Goal: Information Seeking & Learning: Check status

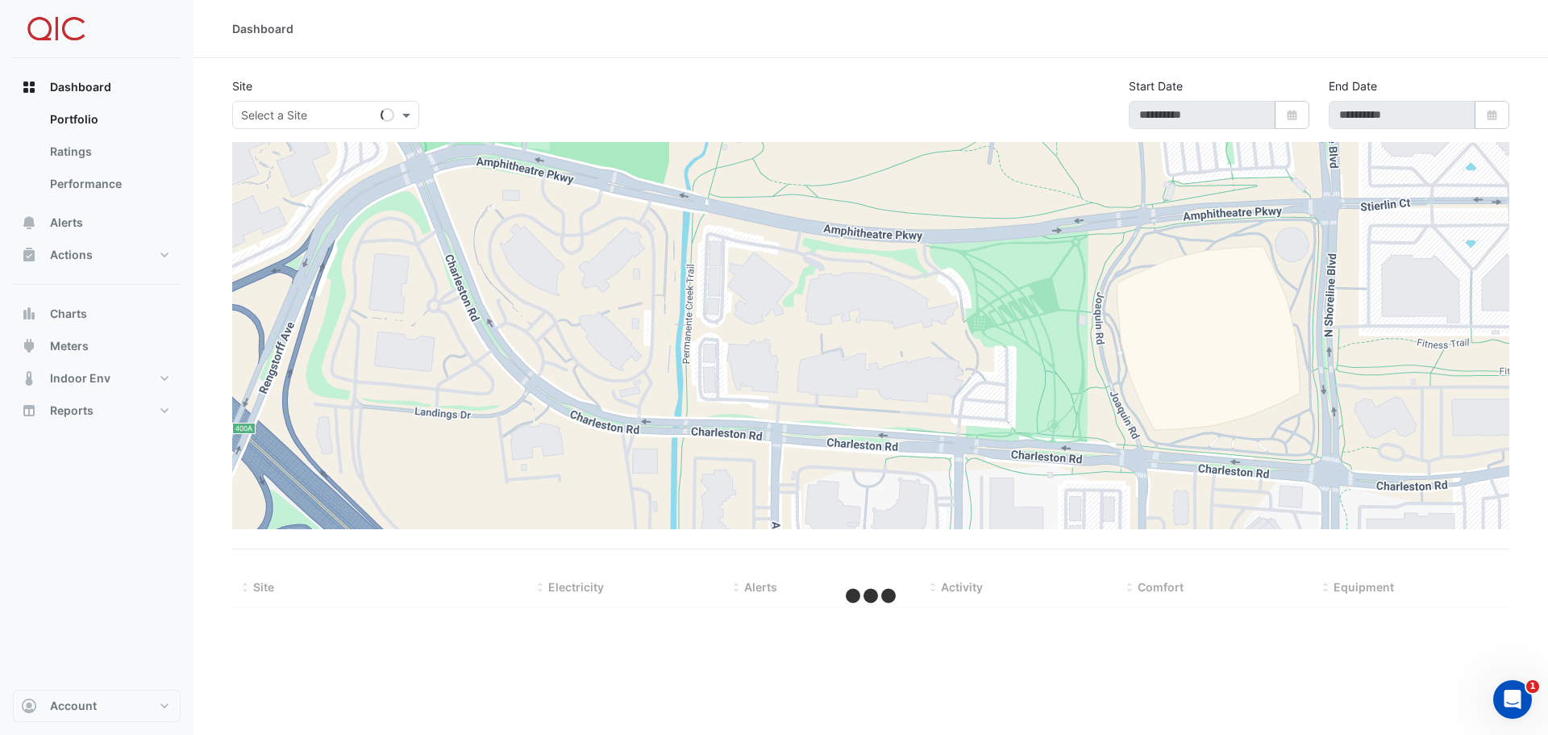
type input "**********"
select select "***"
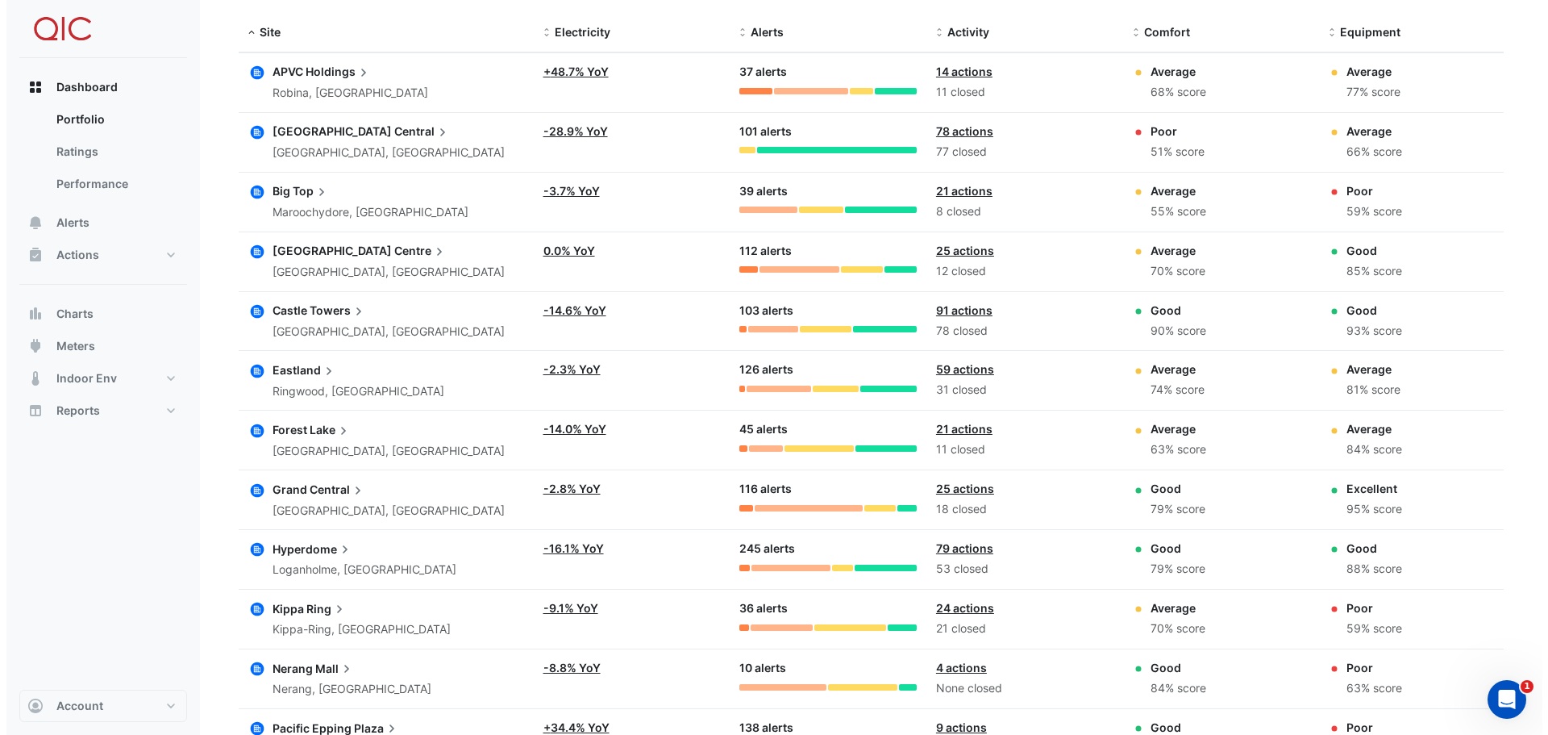
scroll to position [564, 0]
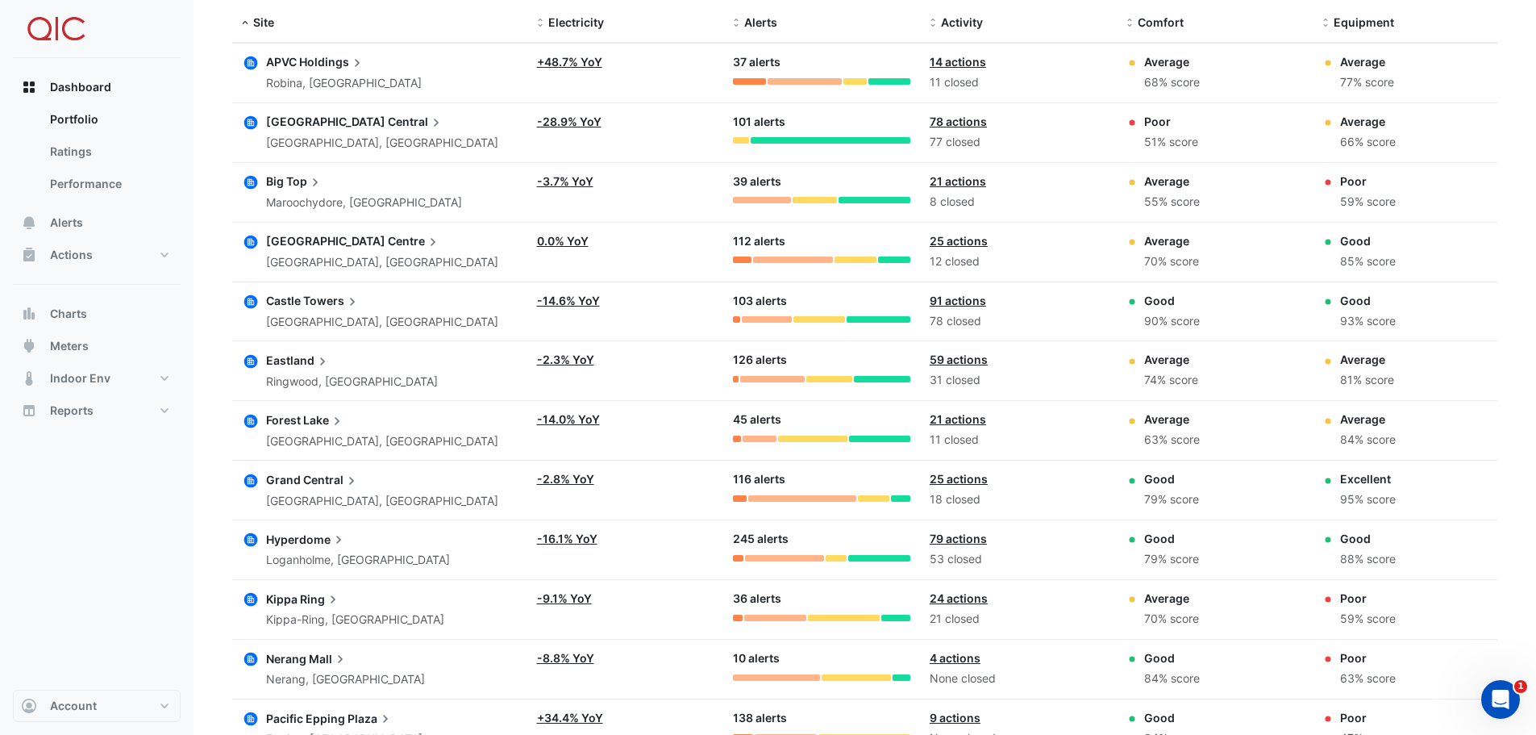
click at [316, 537] on span "Hyperdome" at bounding box center [306, 539] width 81 height 18
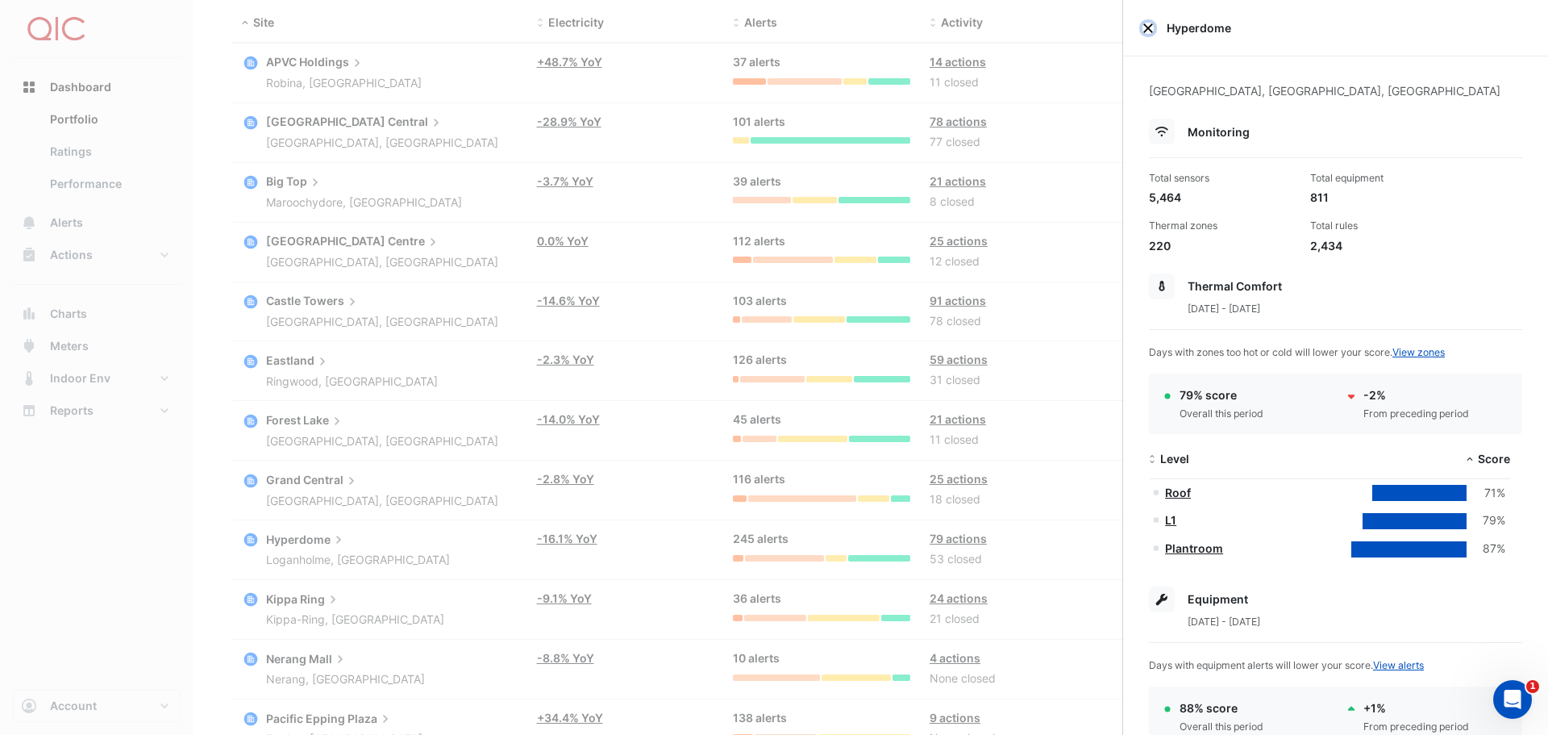
click at [1147, 26] on button "Close" at bounding box center [1148, 28] width 11 height 11
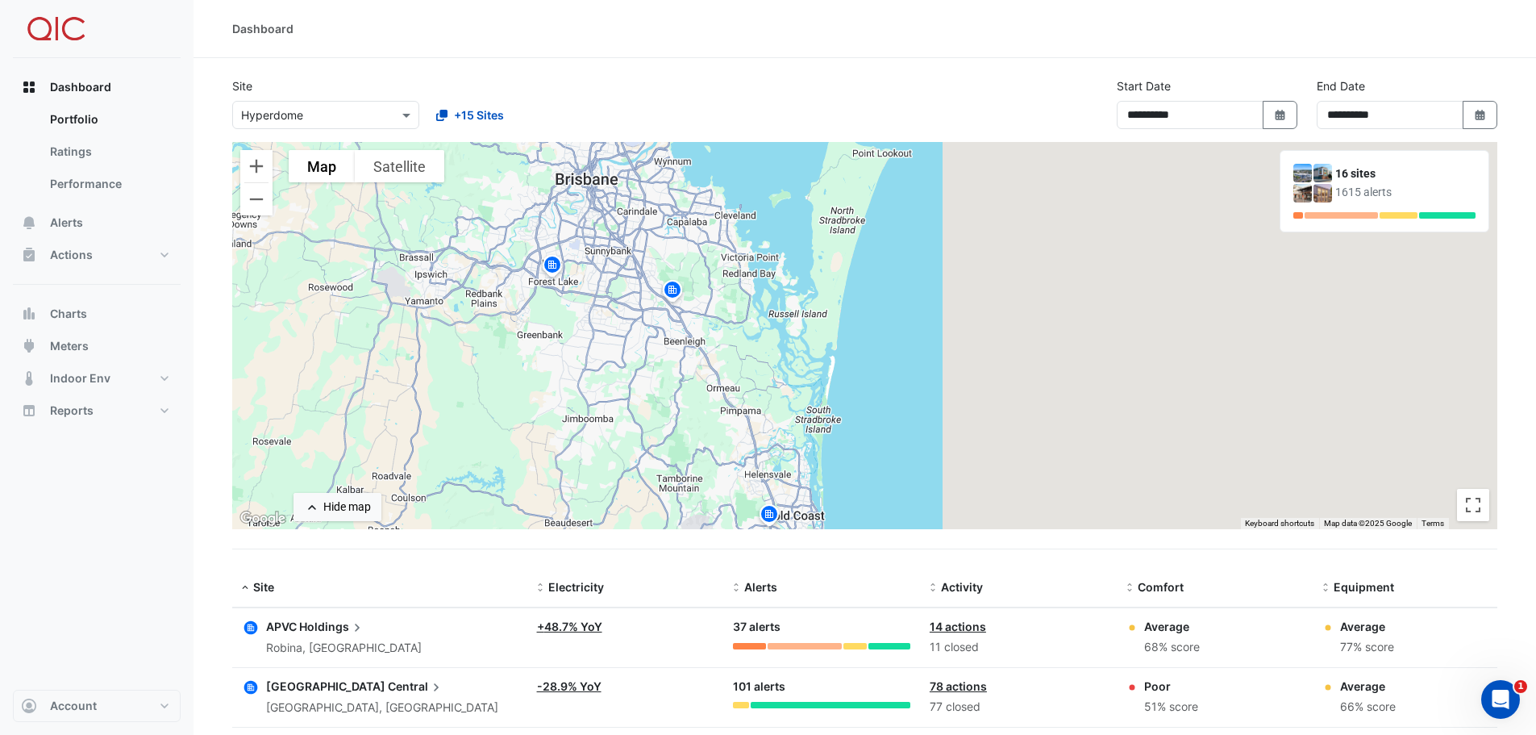
drag, startPoint x: 667, startPoint y: 227, endPoint x: 739, endPoint y: 426, distance: 210.9
click at [739, 426] on div "To activate drag with keyboard, press Alt + Enter. Once in keyboard drag state,…" at bounding box center [864, 335] width 1265 height 387
click at [672, 294] on img at bounding box center [674, 292] width 26 height 28
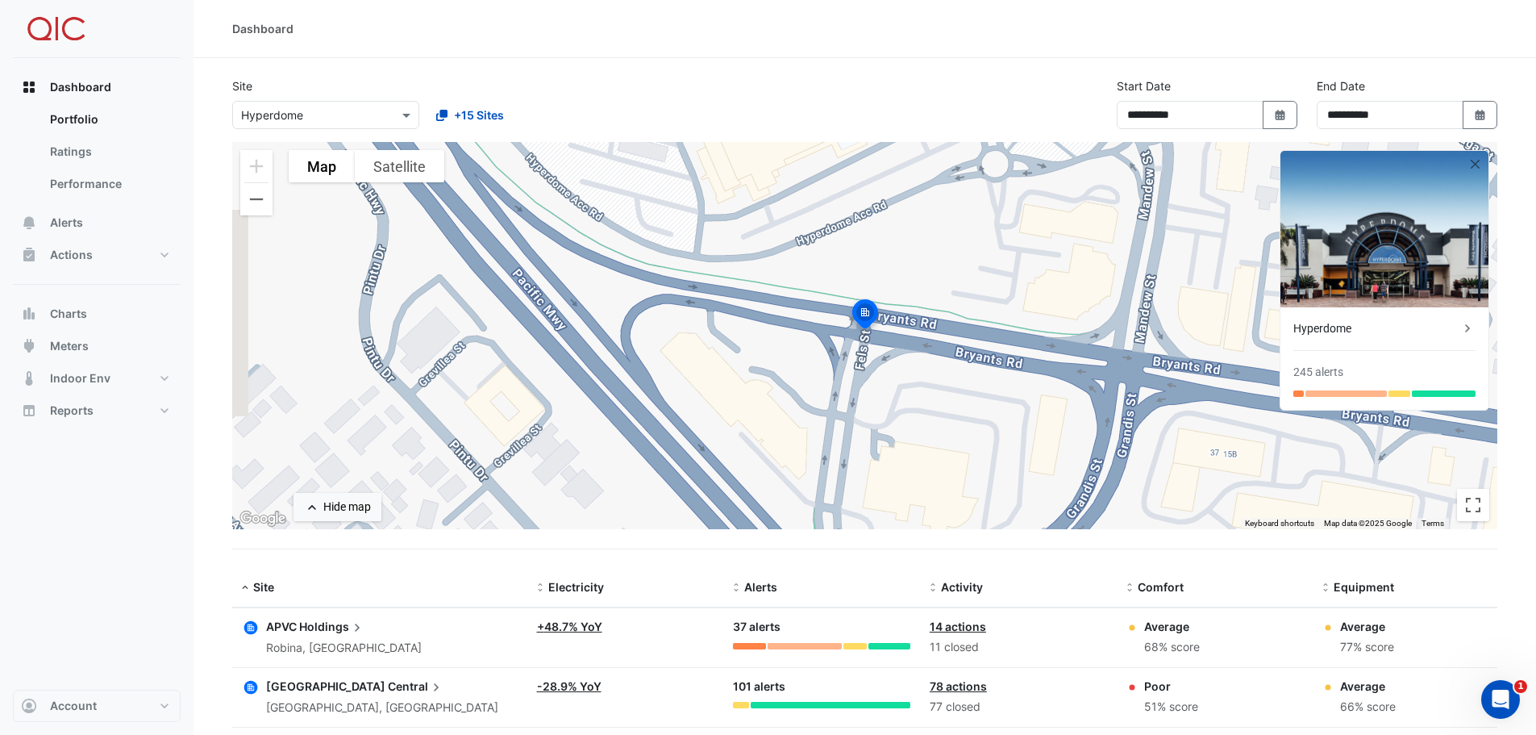
click at [872, 314] on img at bounding box center [864, 316] width 35 height 39
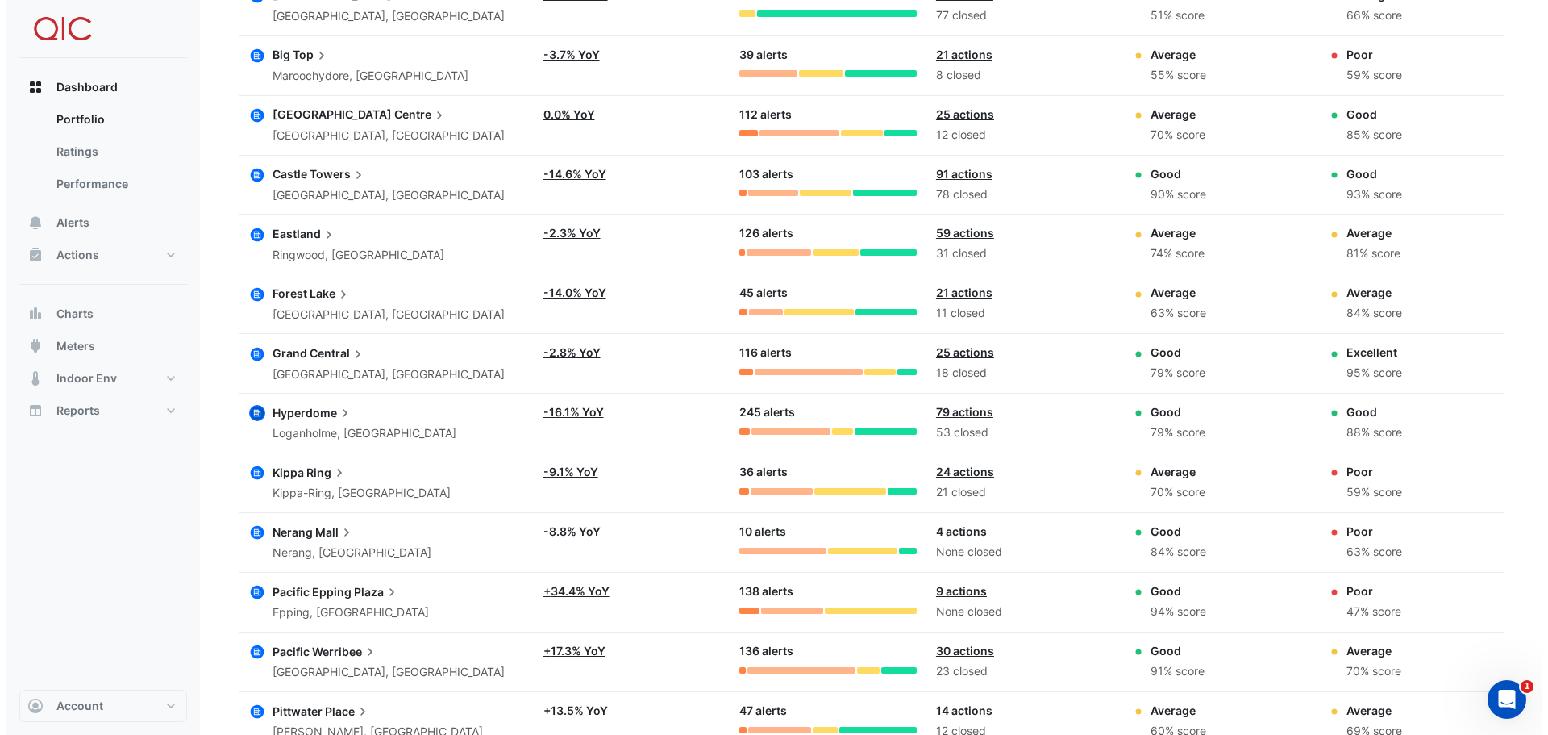
scroll to position [680, 0]
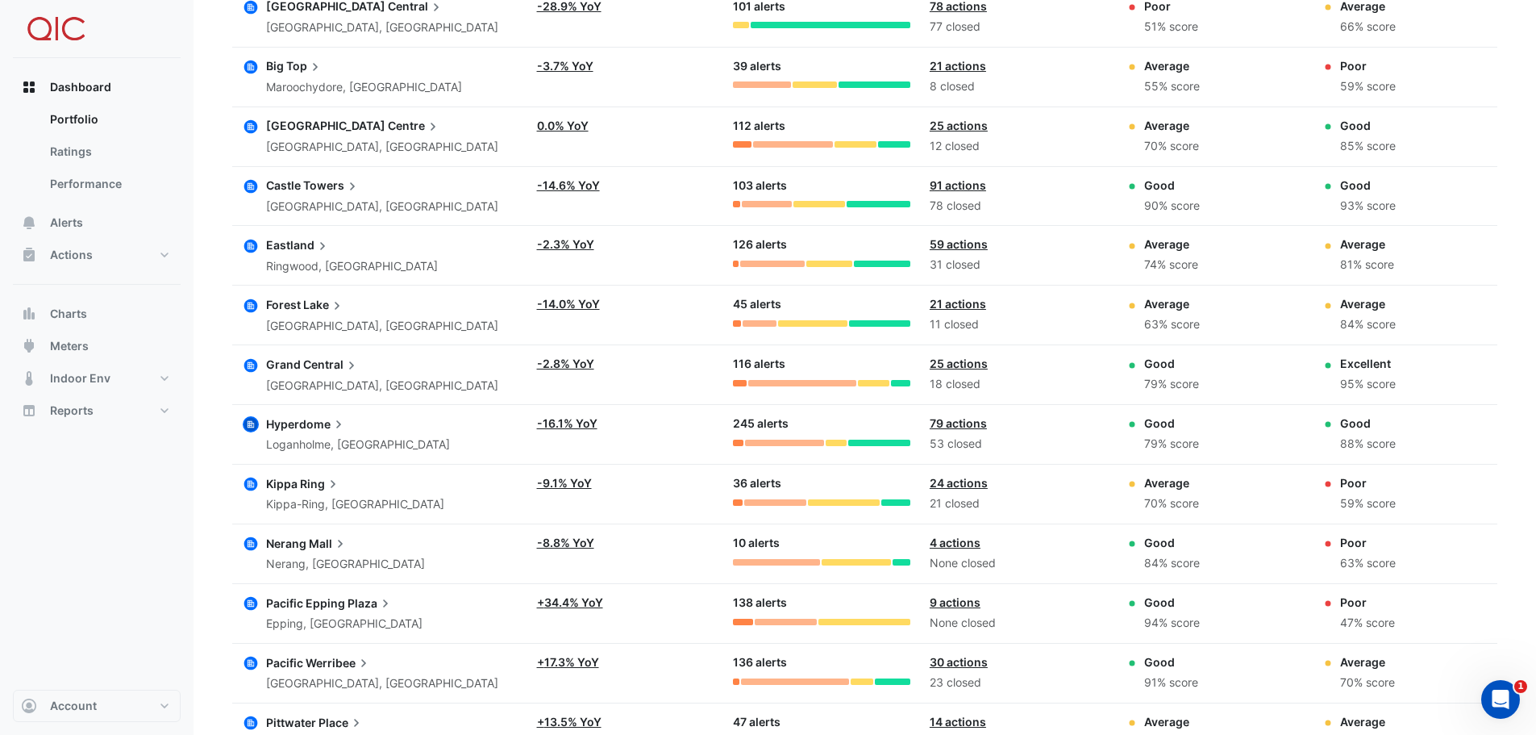
click at [284, 431] on span "Hyperdome" at bounding box center [306, 423] width 81 height 18
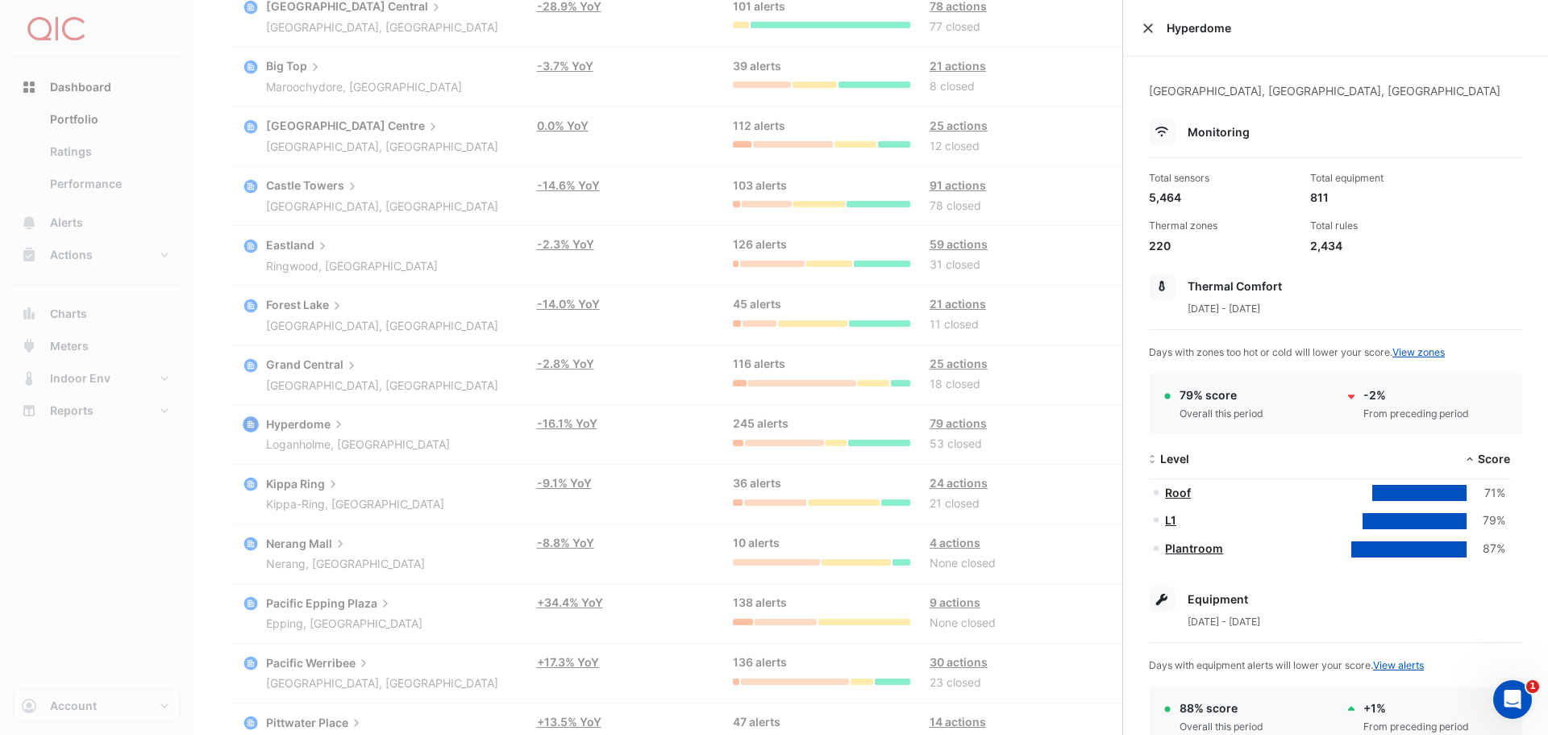
click at [1148, 30] on button "Close" at bounding box center [1148, 28] width 11 height 11
